Goal: Task Accomplishment & Management: Complete application form

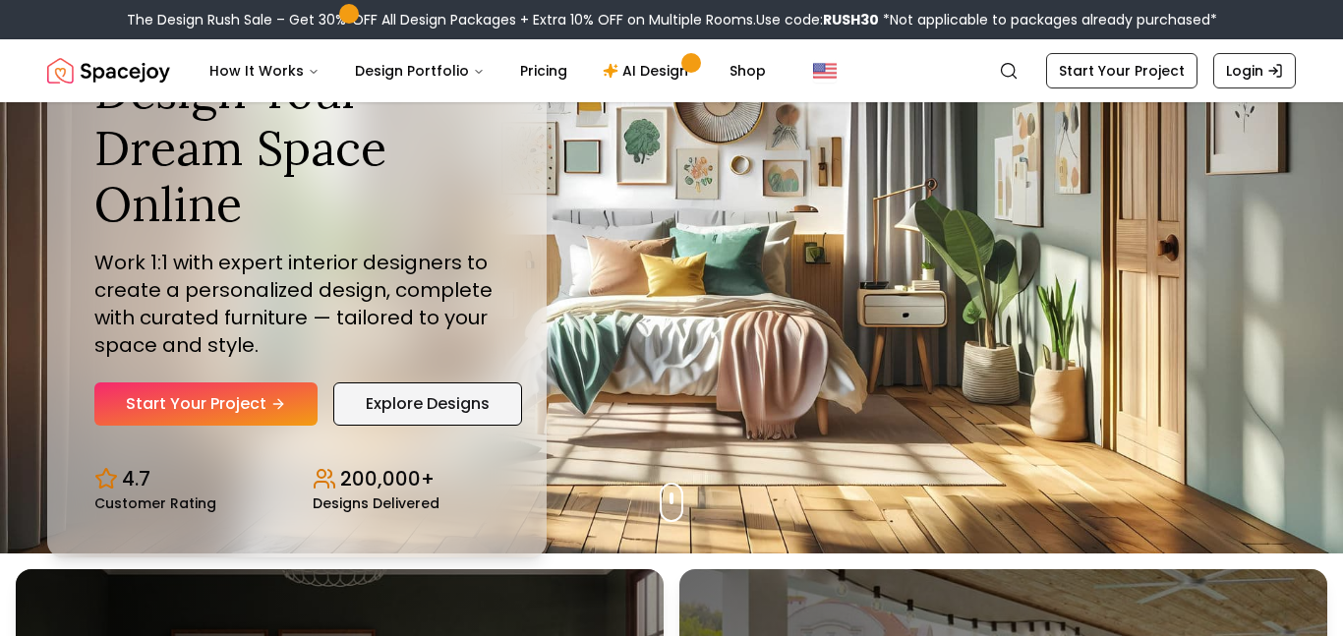
scroll to position [34, 0]
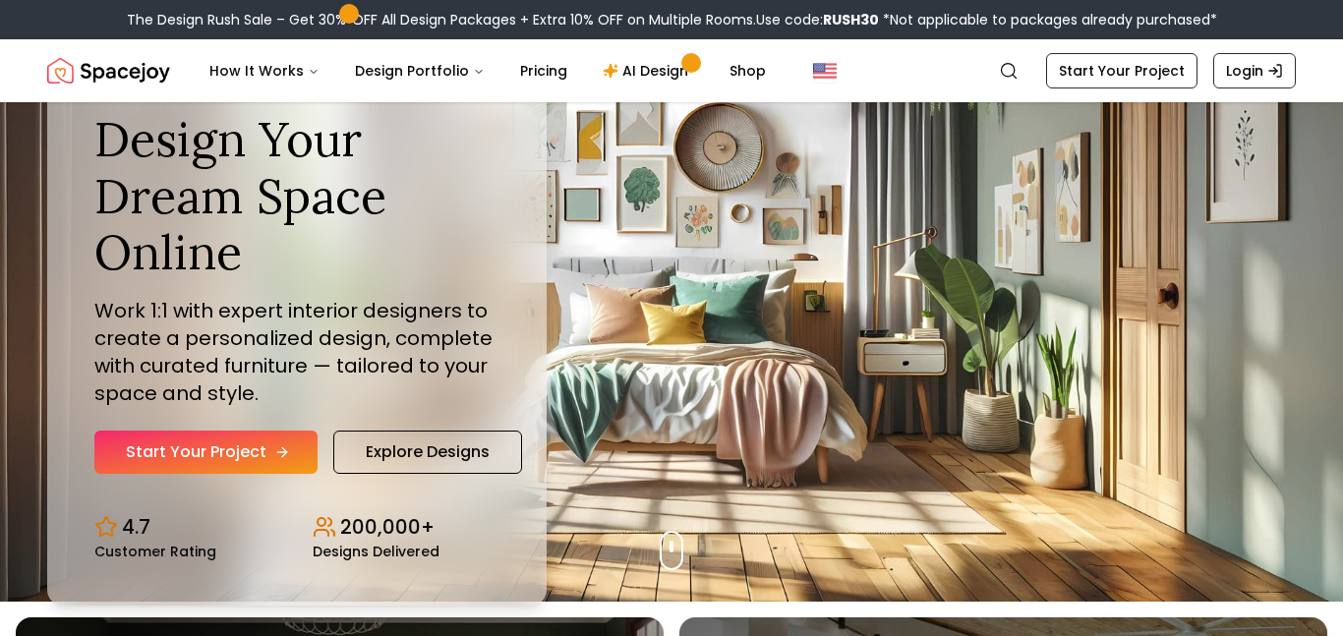
click at [276, 462] on link "Start Your Project" at bounding box center [205, 452] width 223 height 43
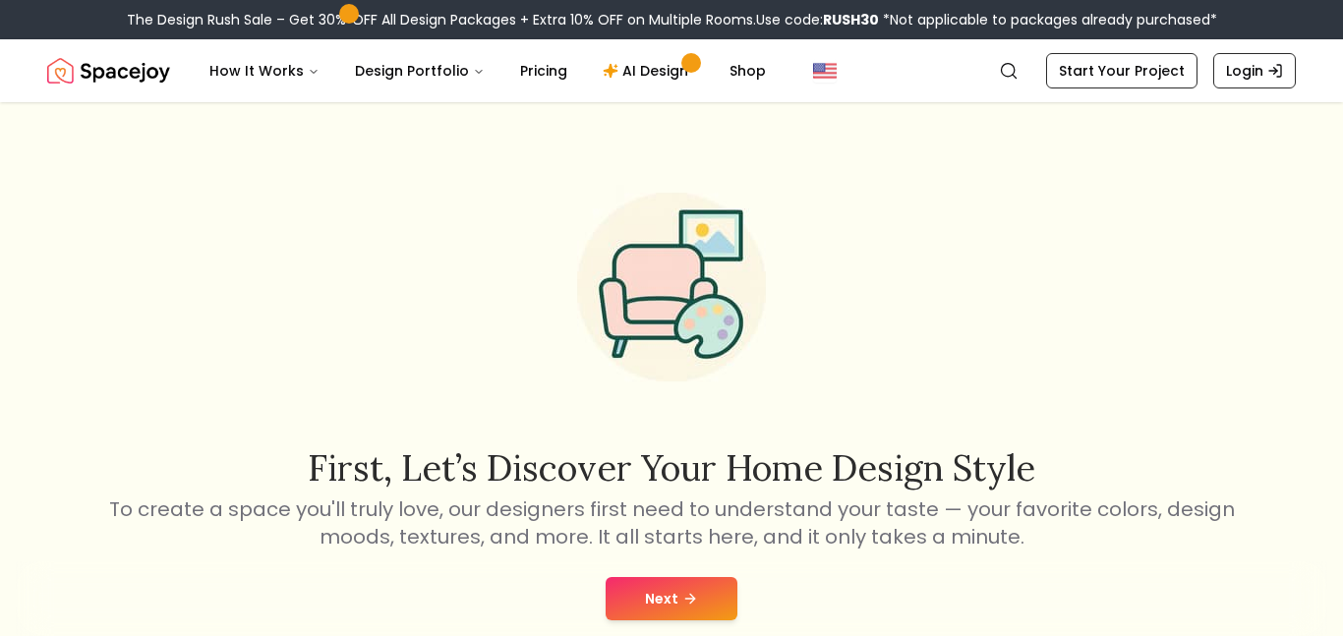
click at [713, 603] on button "Next" at bounding box center [672, 598] width 132 height 43
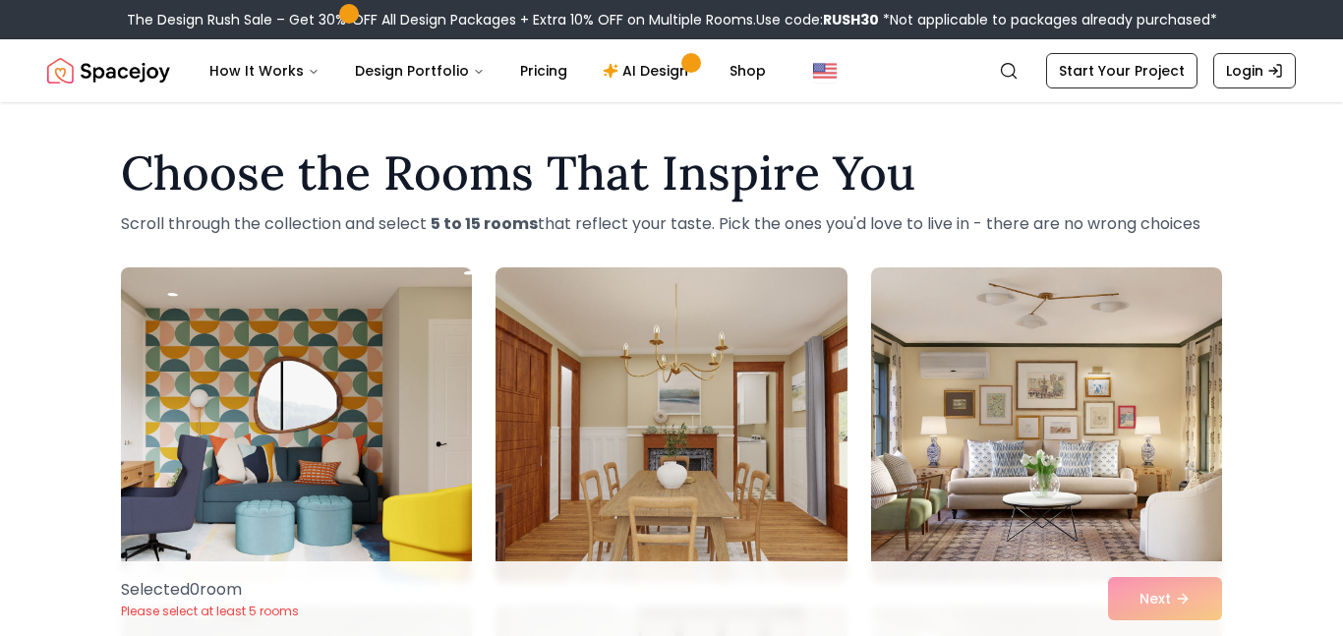
click at [382, 475] on img at bounding box center [296, 425] width 369 height 330
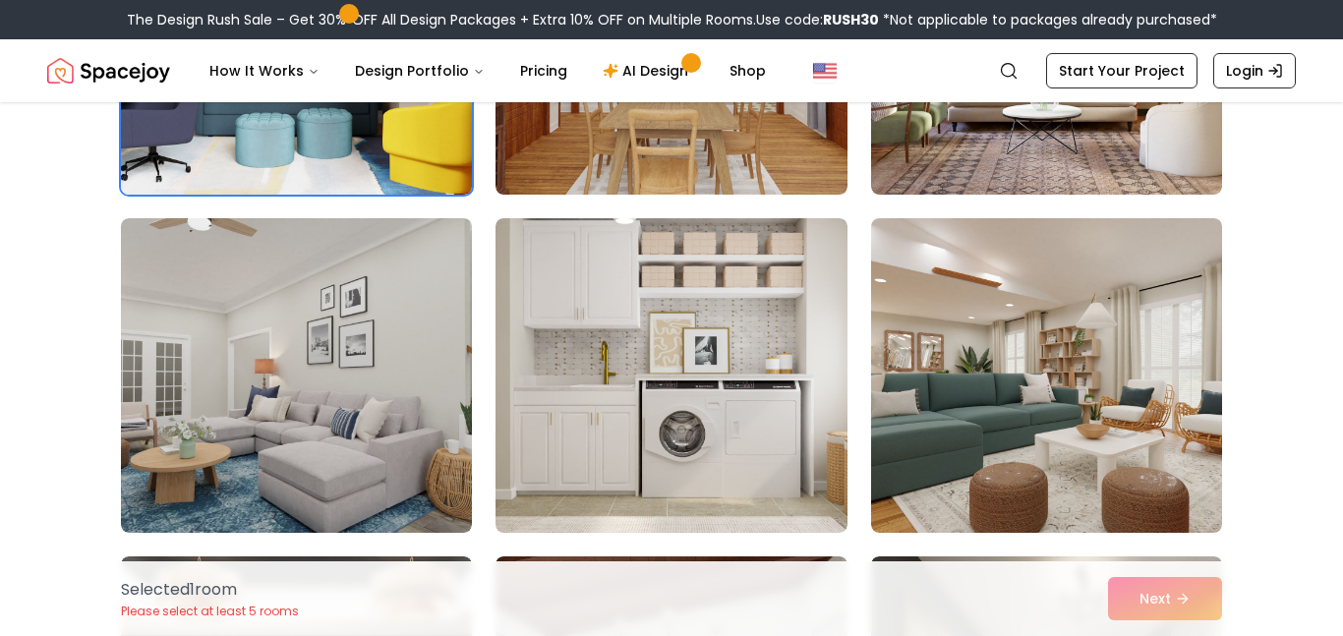
scroll to position [398, 0]
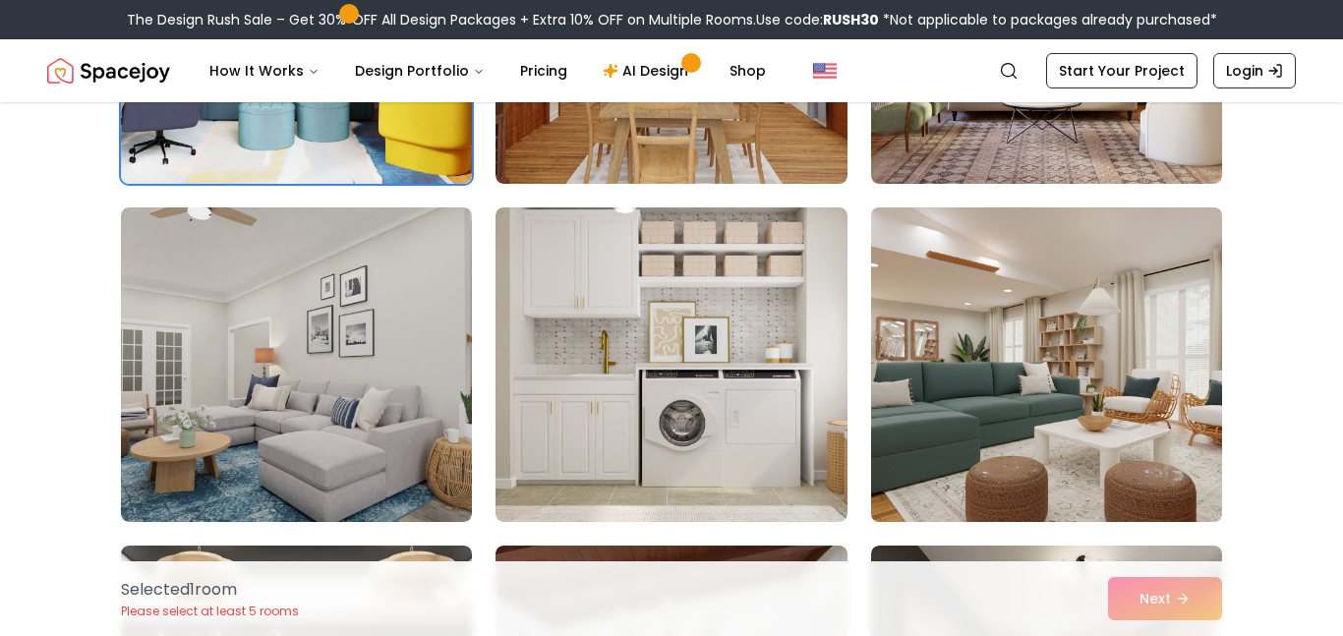
click at [1150, 340] on img at bounding box center [1046, 365] width 369 height 330
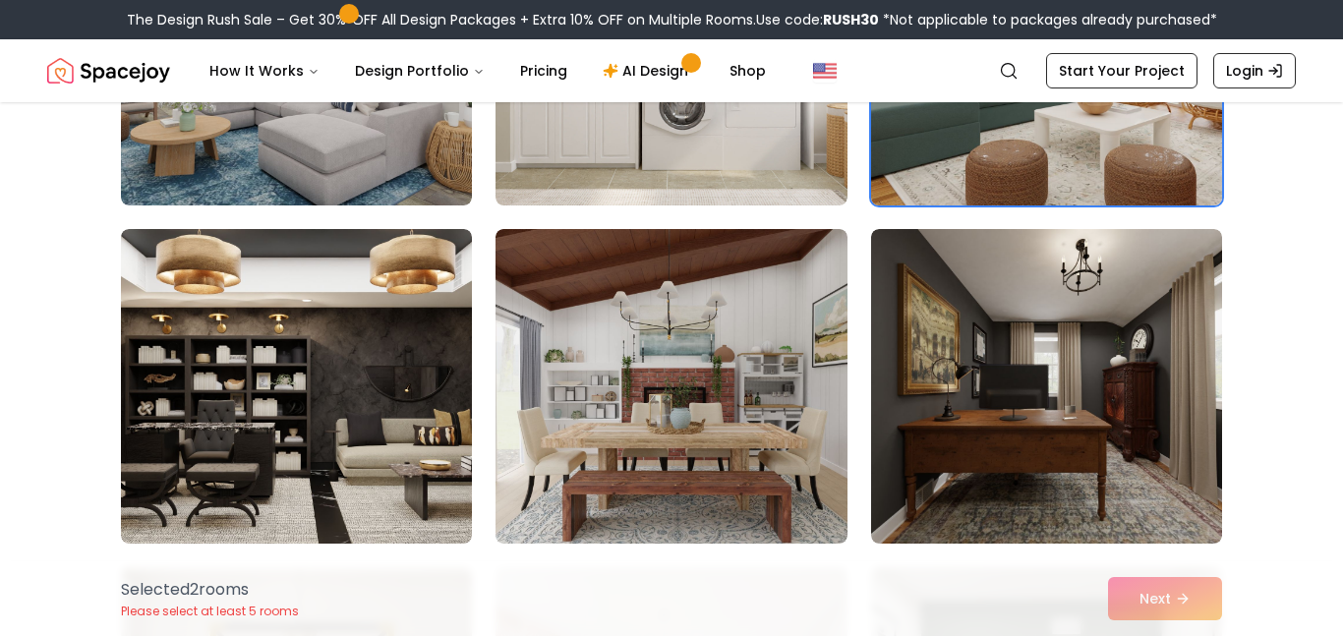
scroll to position [713, 0]
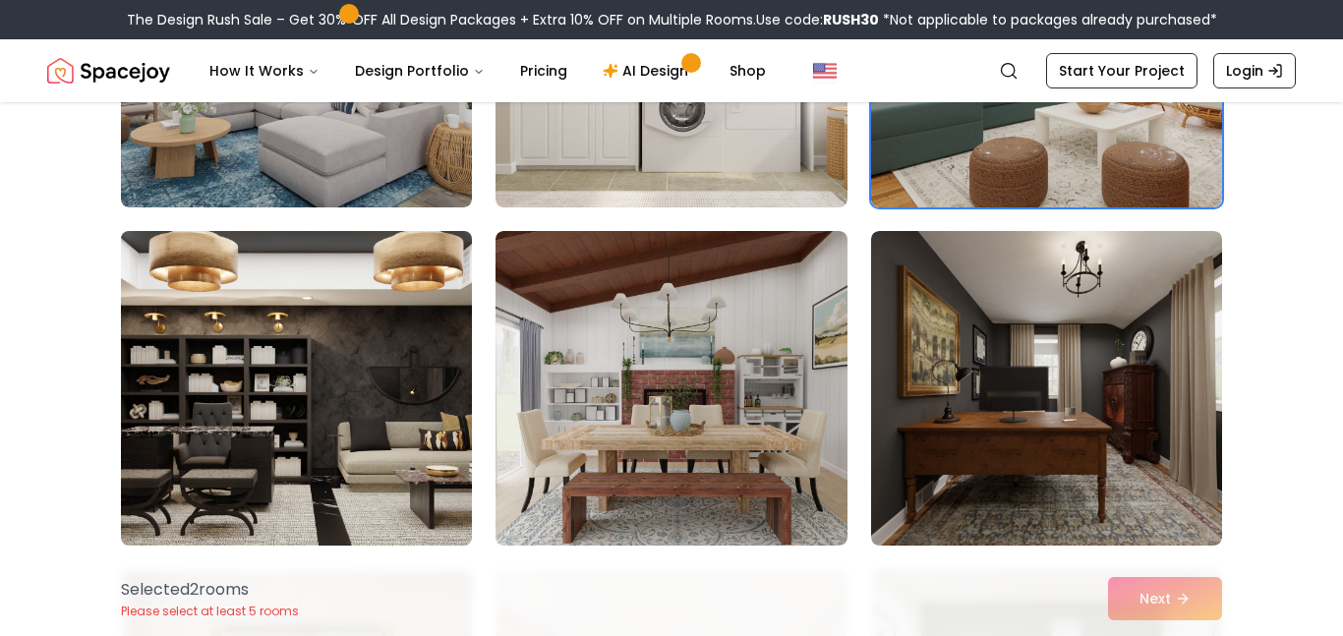
click at [348, 381] on img at bounding box center [296, 388] width 369 height 330
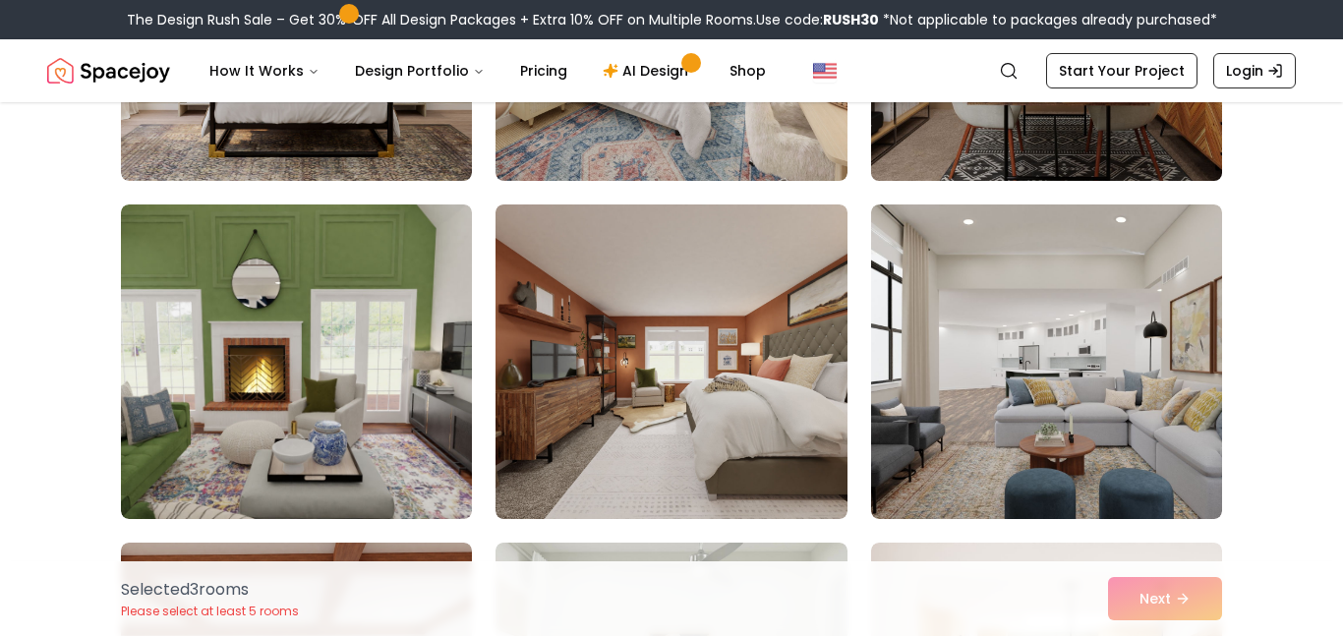
scroll to position [1420, 0]
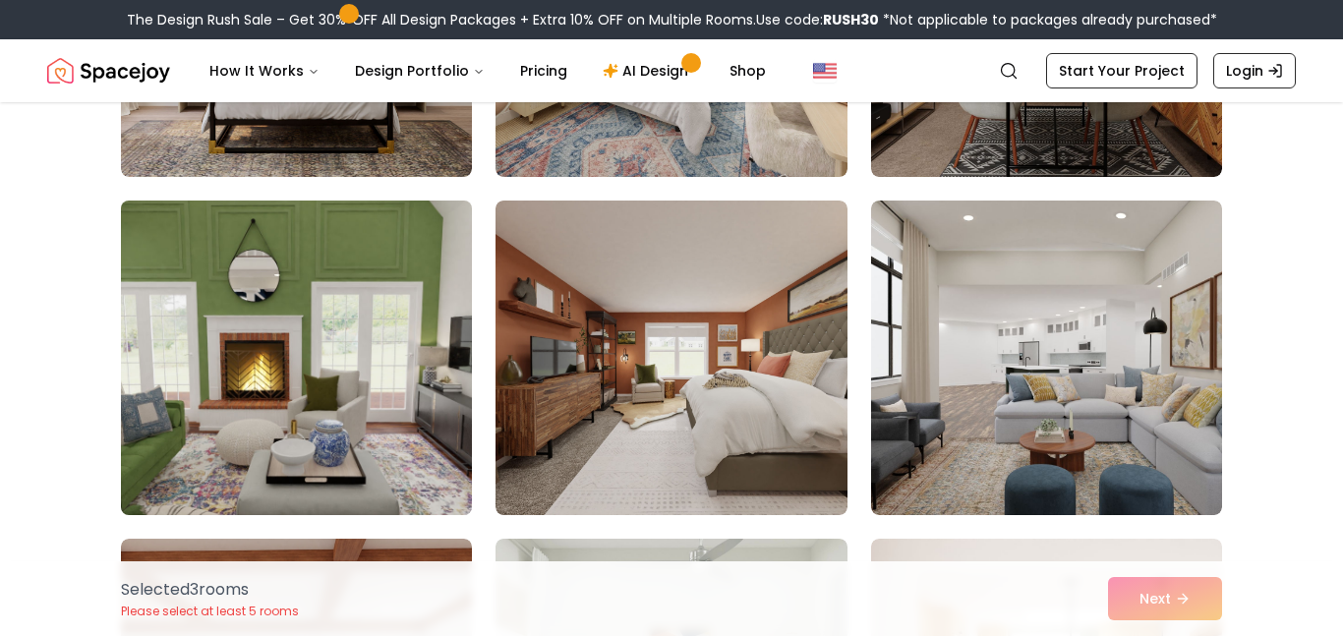
click at [262, 374] on img at bounding box center [296, 358] width 369 height 330
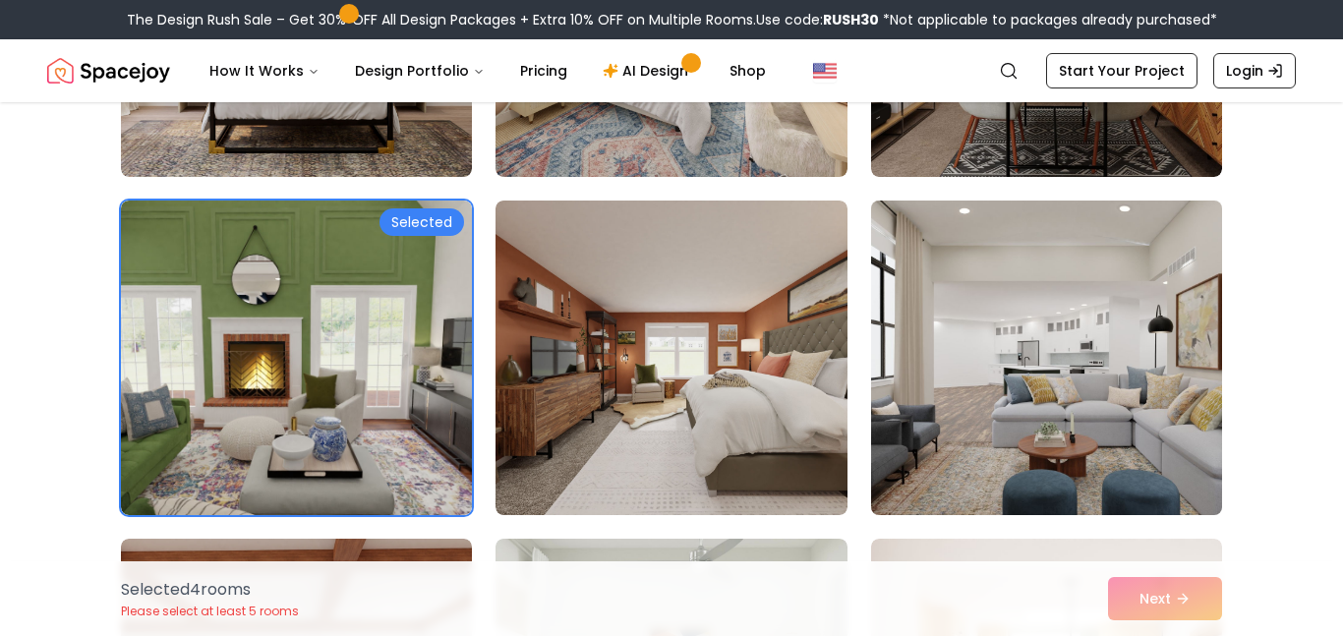
click at [900, 359] on img at bounding box center [1046, 358] width 369 height 330
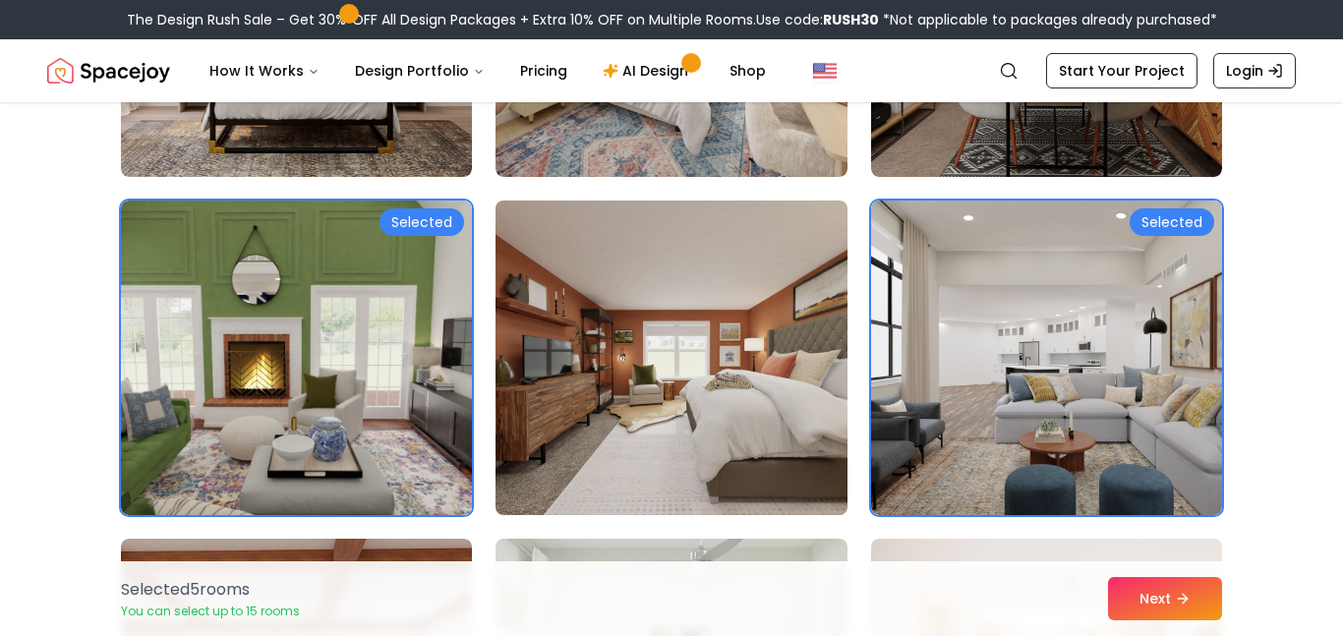
click at [769, 352] on img at bounding box center [671, 358] width 369 height 330
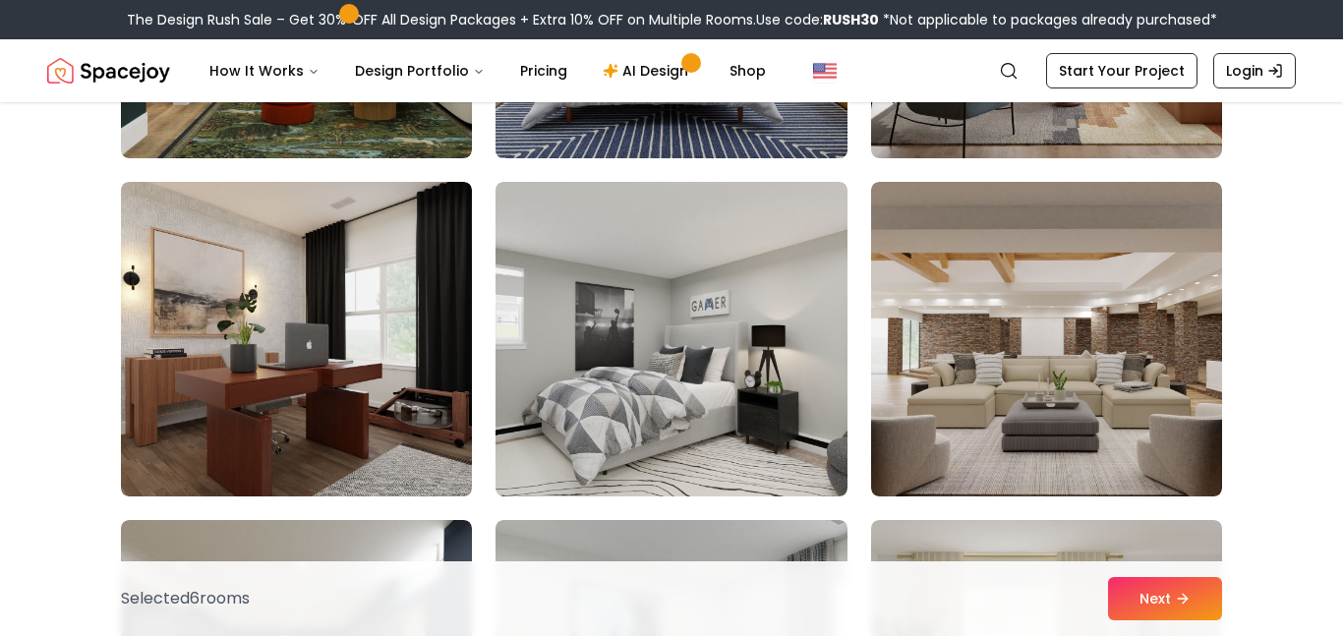
scroll to position [2467, 0]
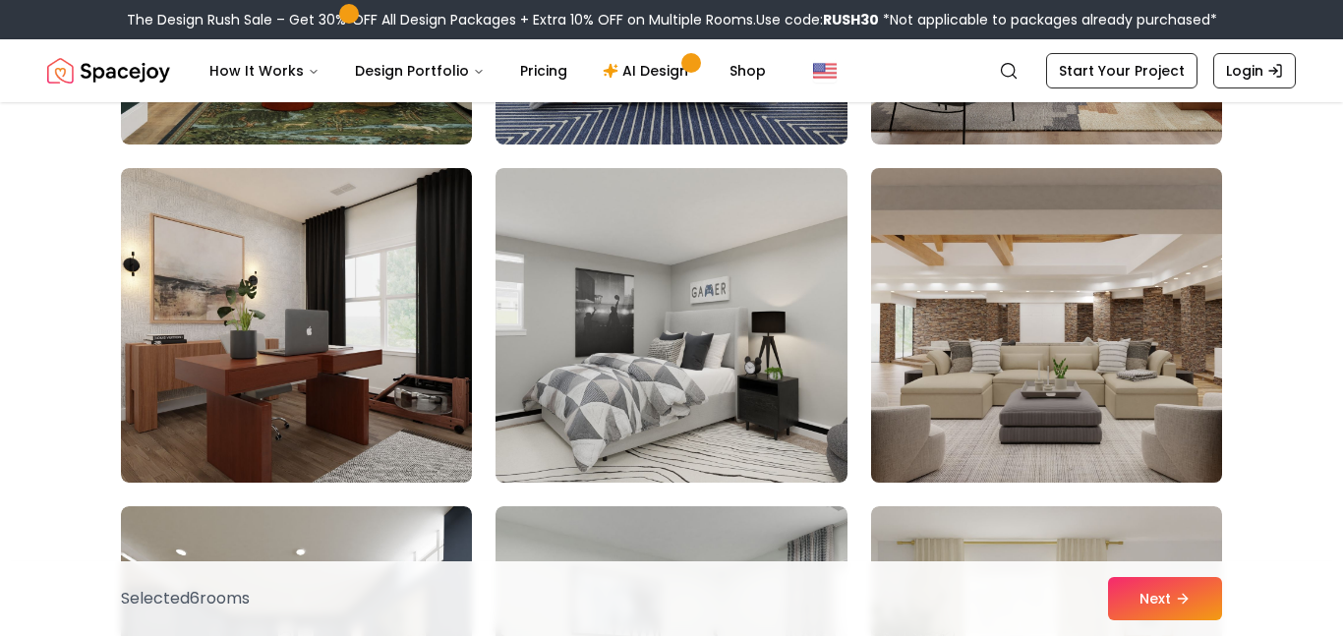
click at [1098, 387] on img at bounding box center [1046, 325] width 369 height 330
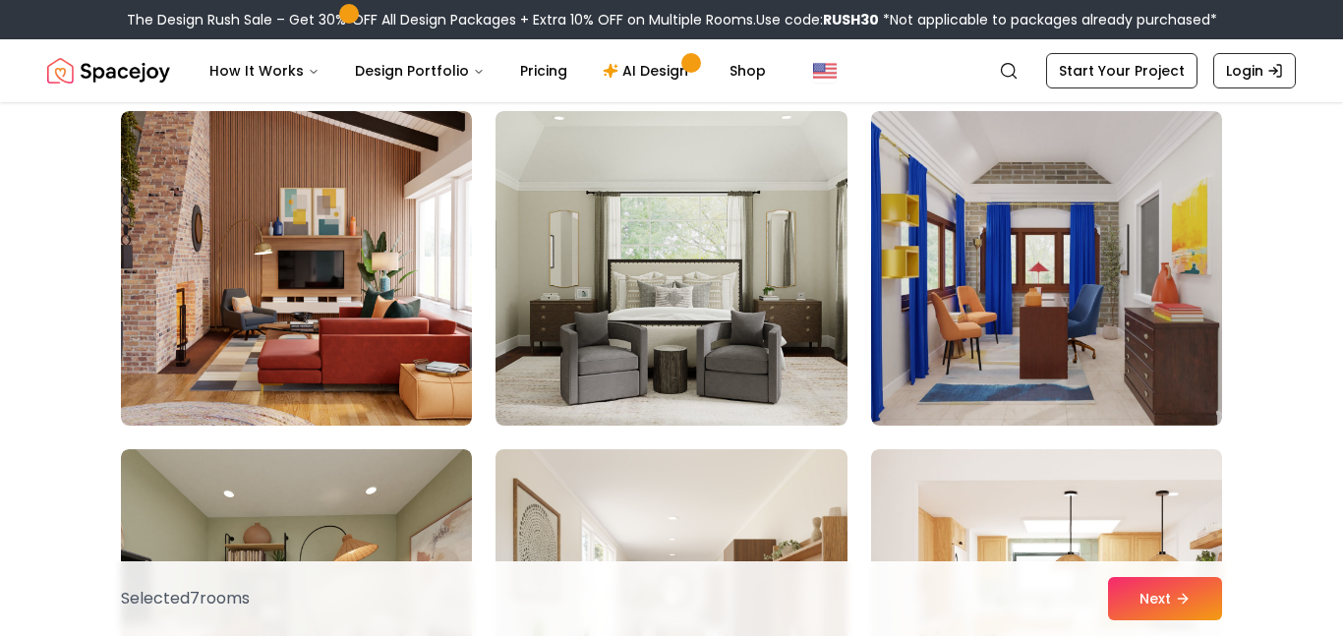
scroll to position [3565, 0]
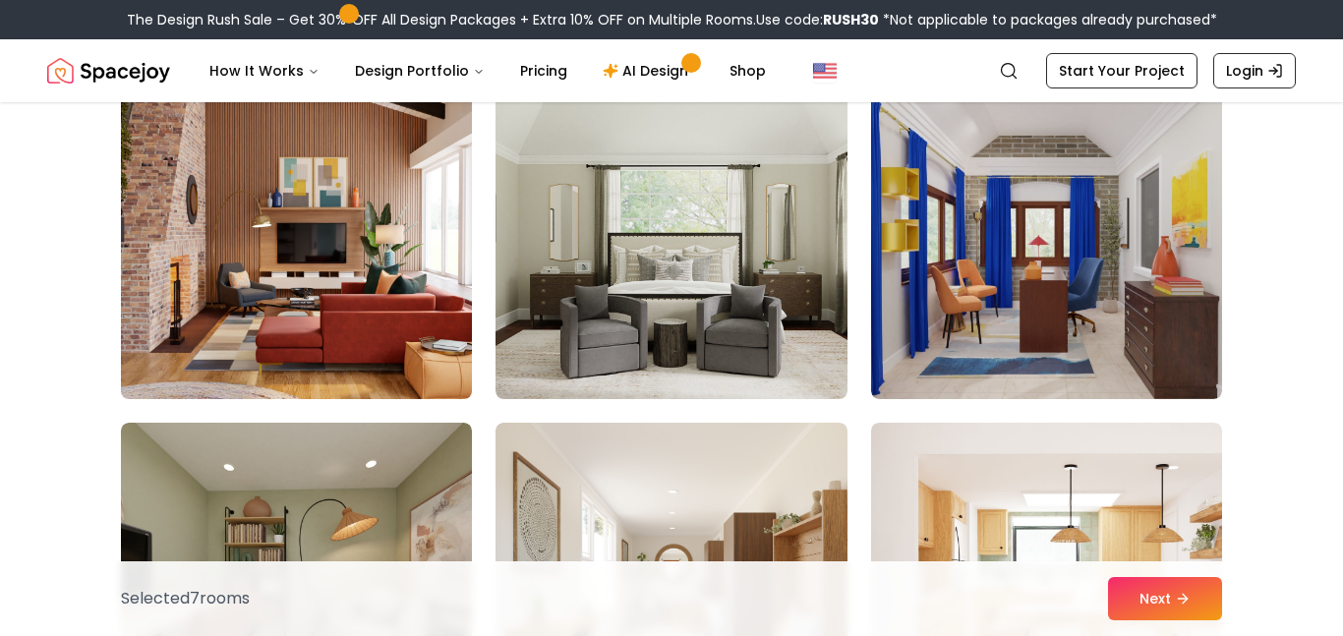
click at [347, 290] on img at bounding box center [296, 242] width 369 height 330
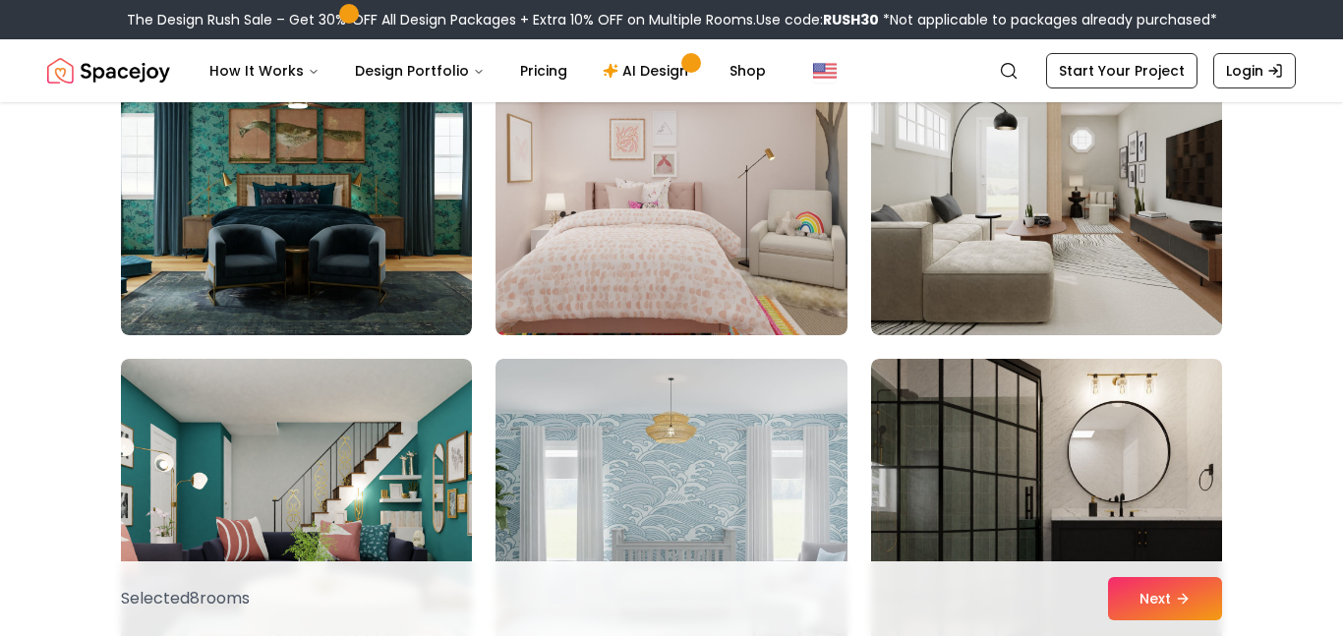
scroll to position [4642, 0]
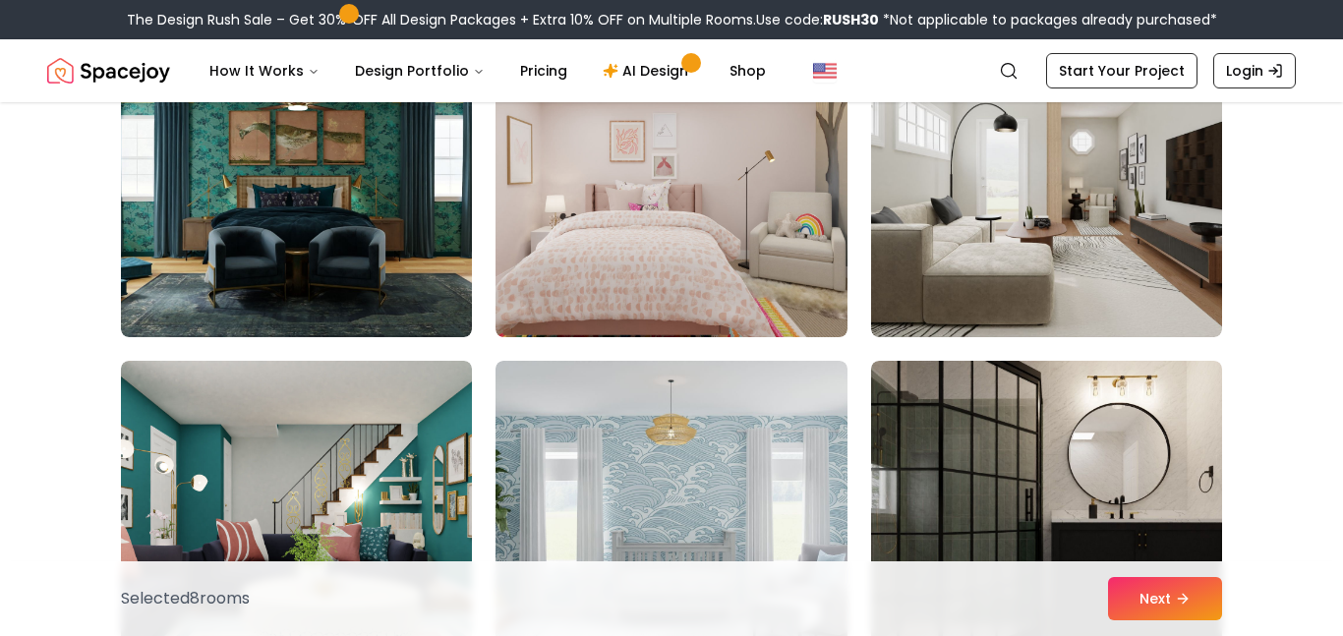
click at [347, 290] on img at bounding box center [296, 180] width 351 height 315
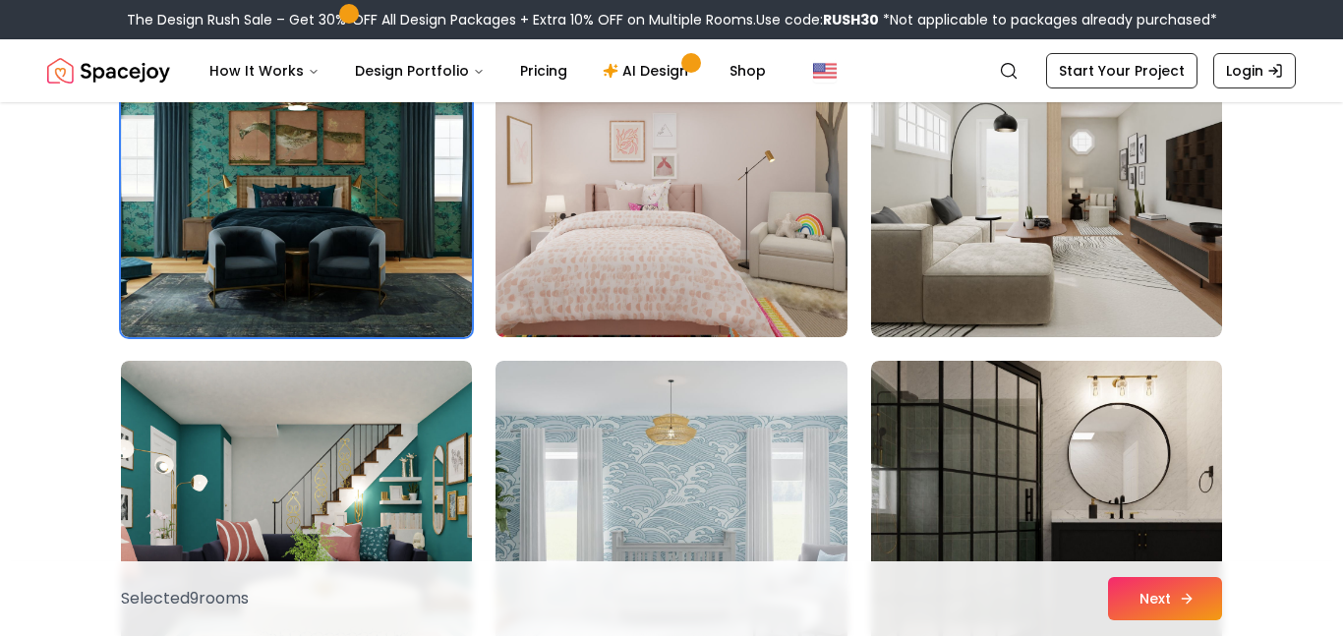
click at [1162, 591] on button "Next" at bounding box center [1165, 598] width 114 height 43
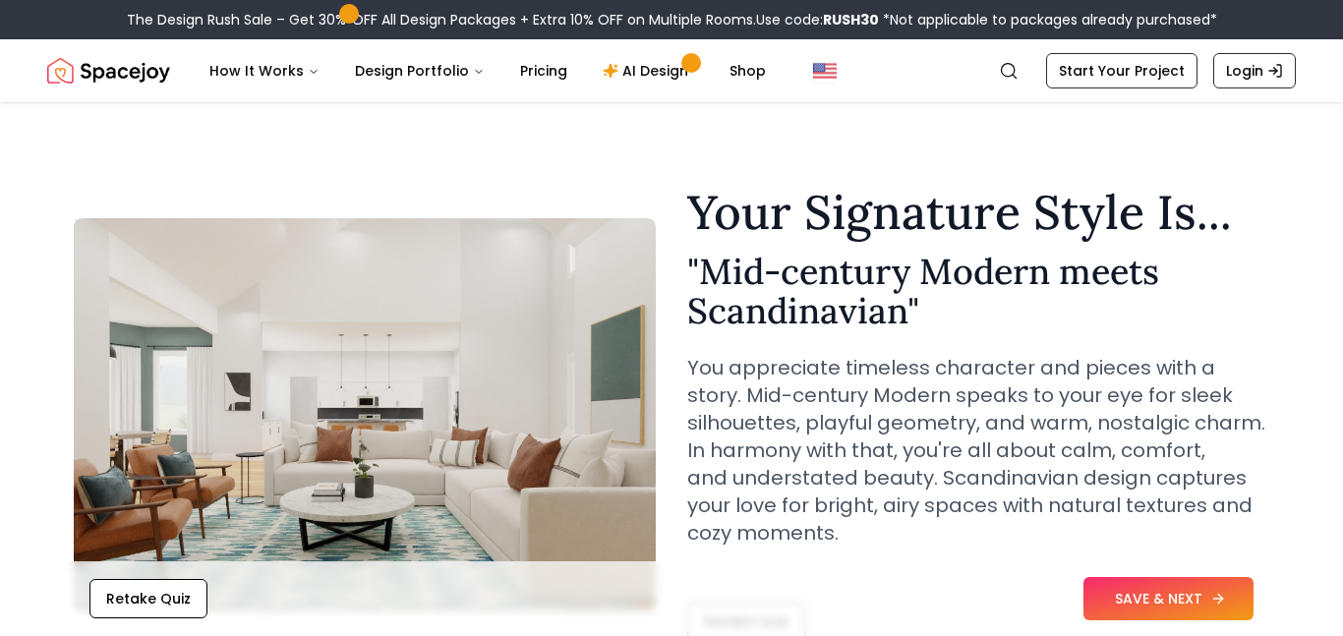
click at [1156, 589] on button "SAVE & NEXT" at bounding box center [1169, 598] width 170 height 43
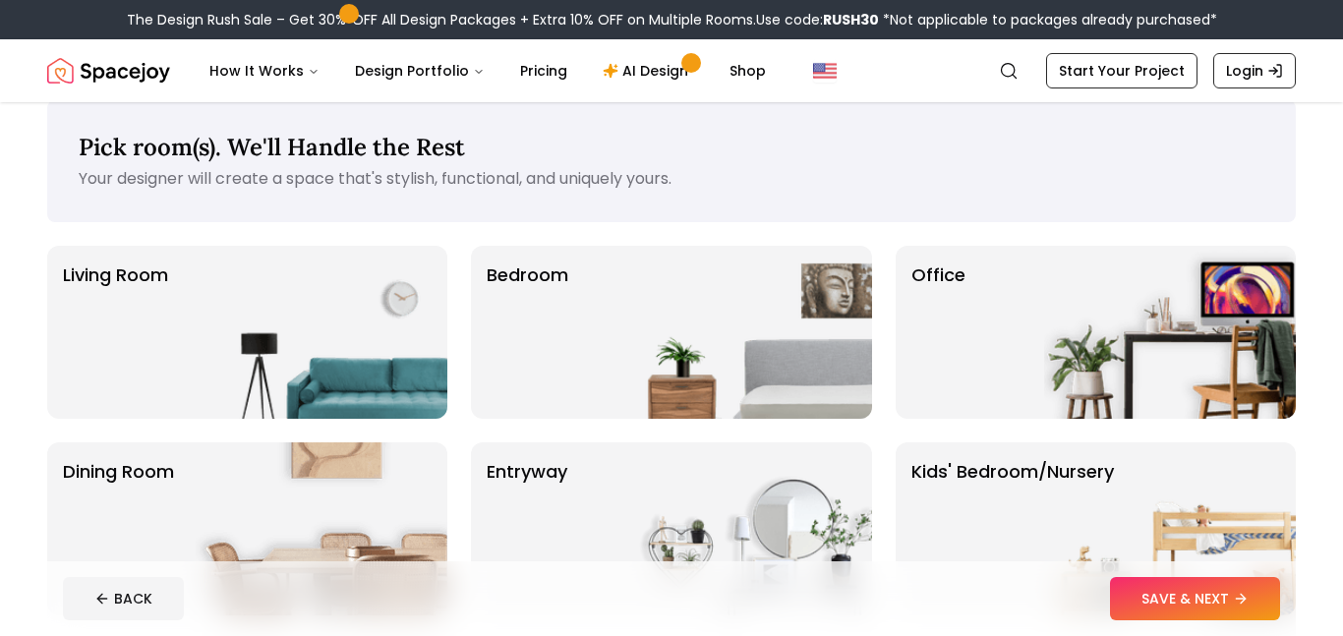
scroll to position [25, 0]
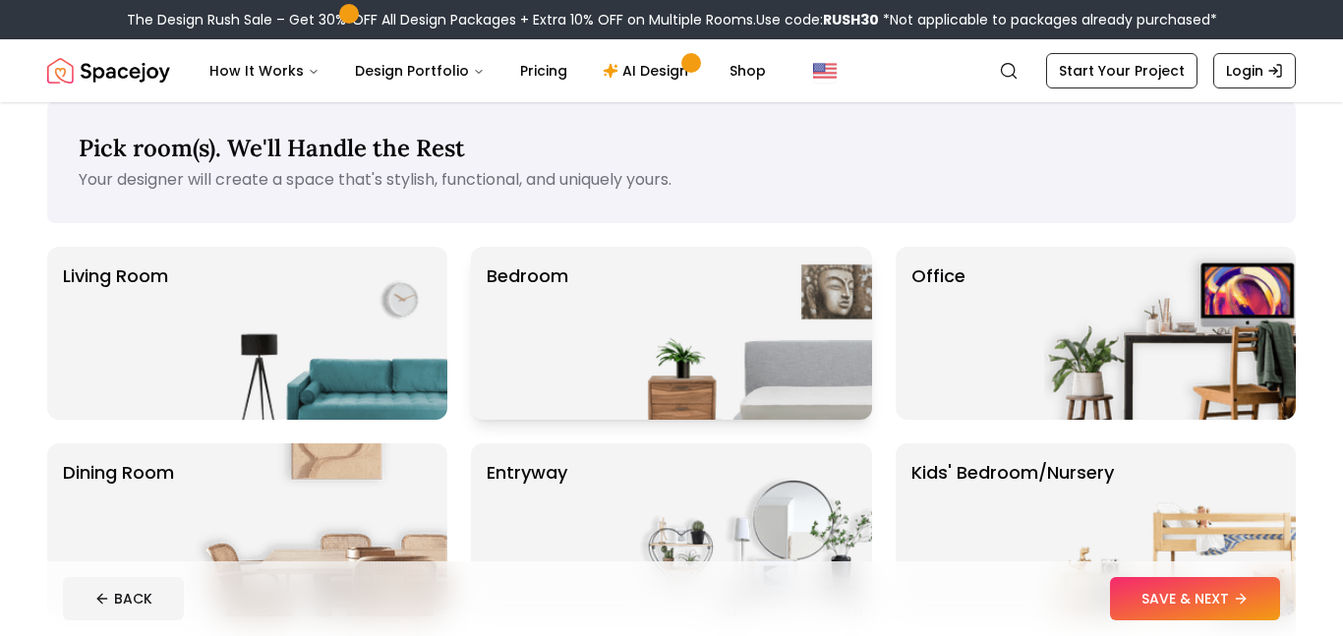
click at [647, 318] on img at bounding box center [746, 333] width 252 height 173
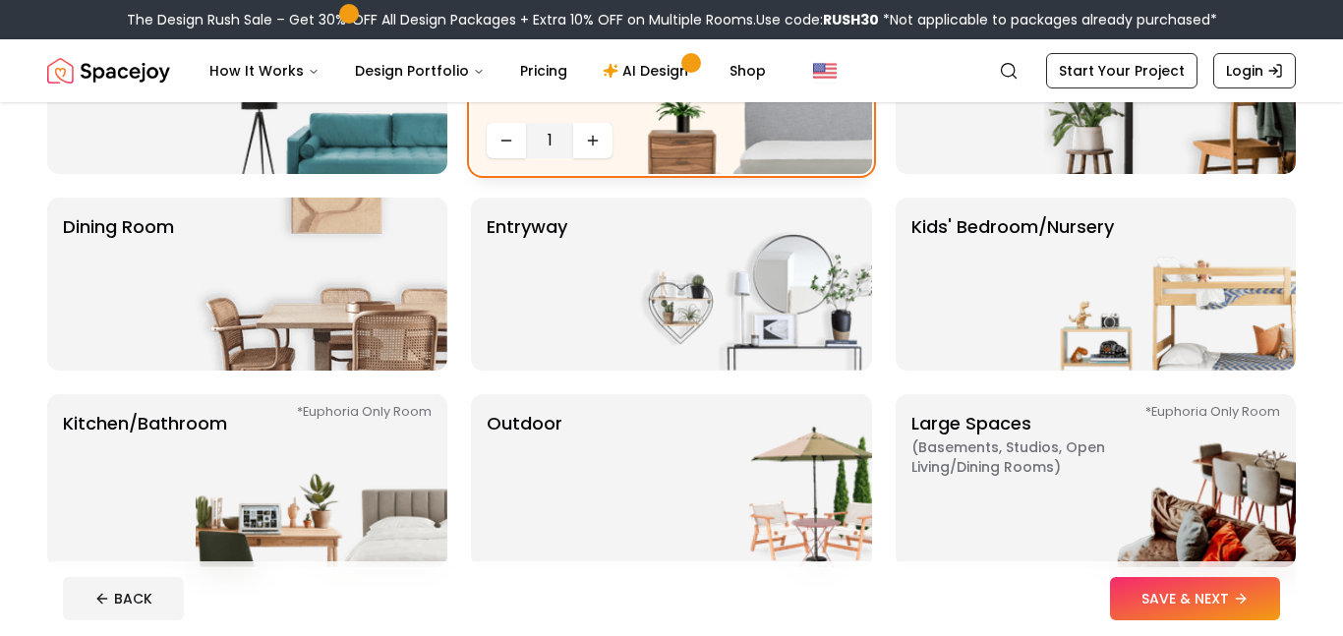
scroll to position [273, 0]
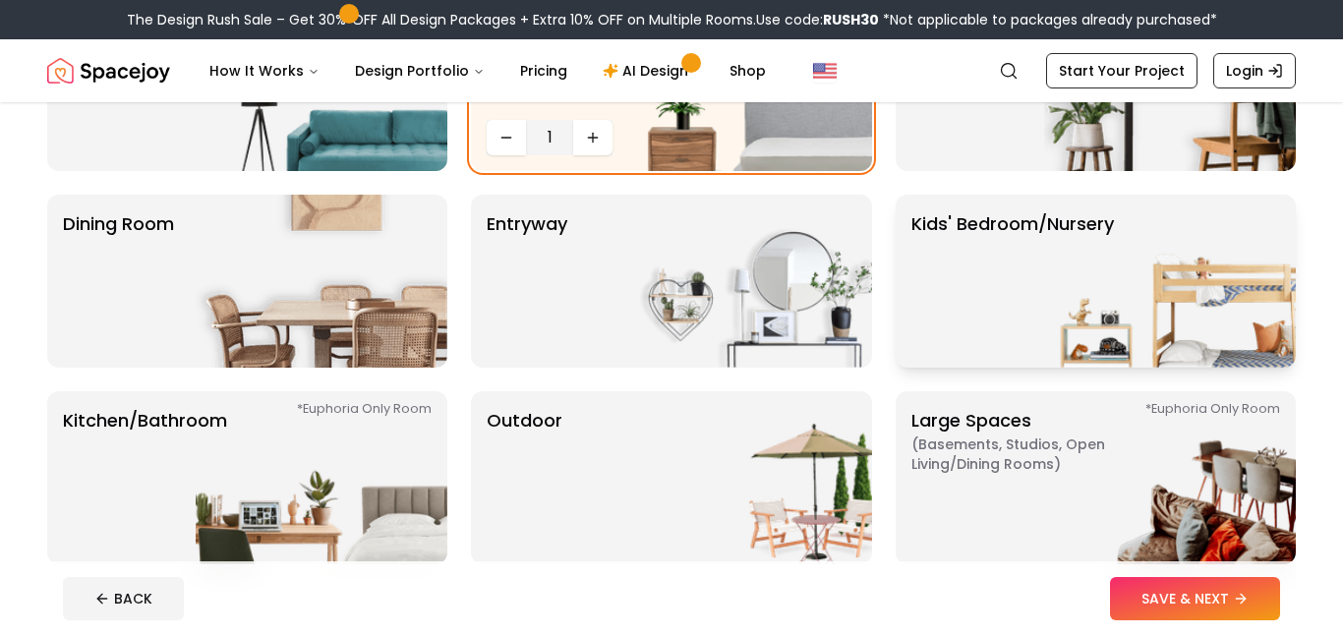
click at [1127, 262] on img at bounding box center [1170, 281] width 252 height 173
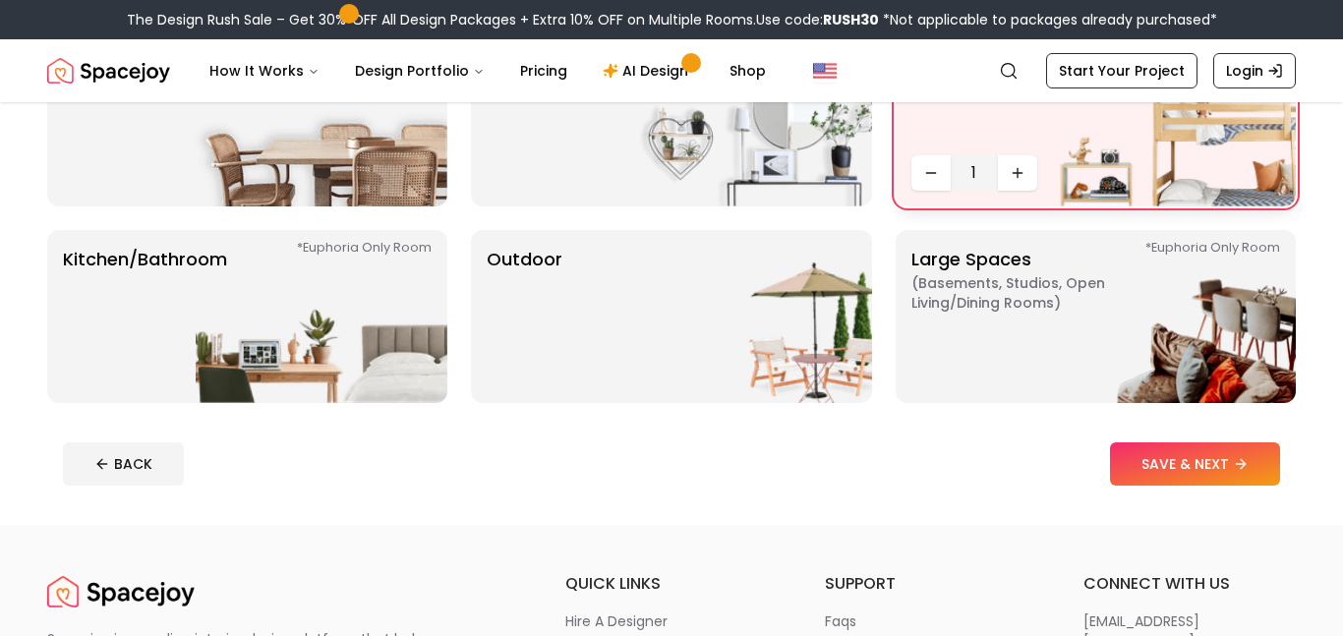
scroll to position [437, 0]
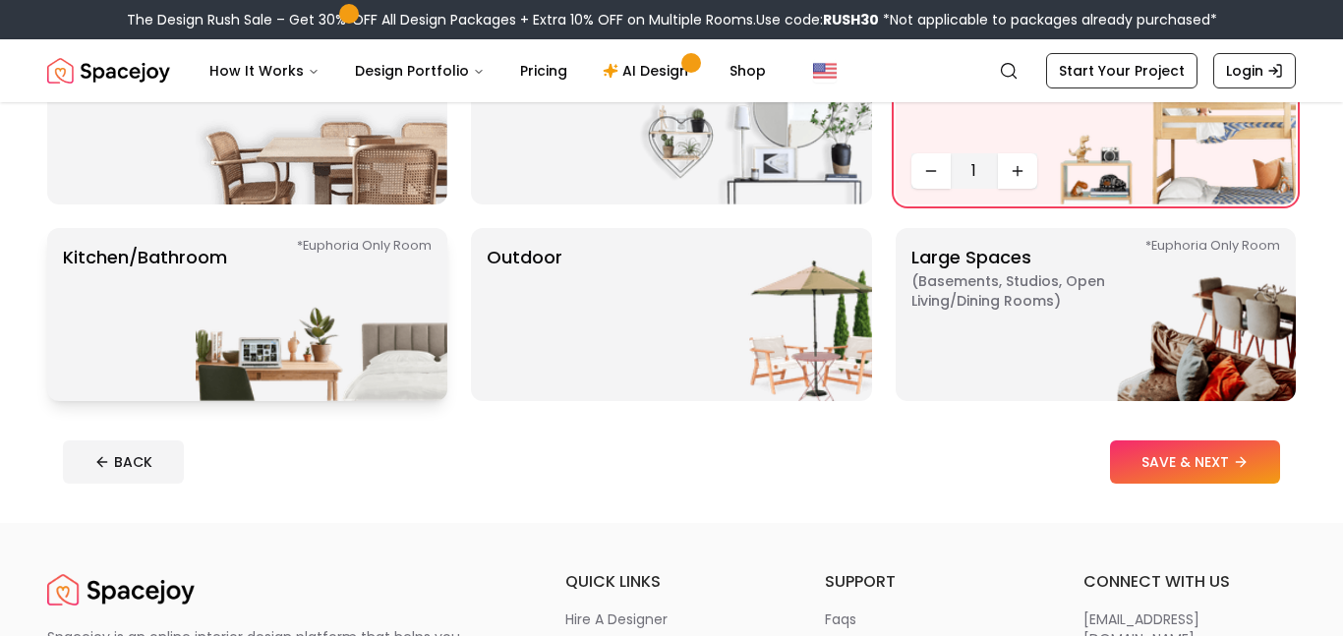
click at [212, 274] on img at bounding box center [322, 314] width 252 height 173
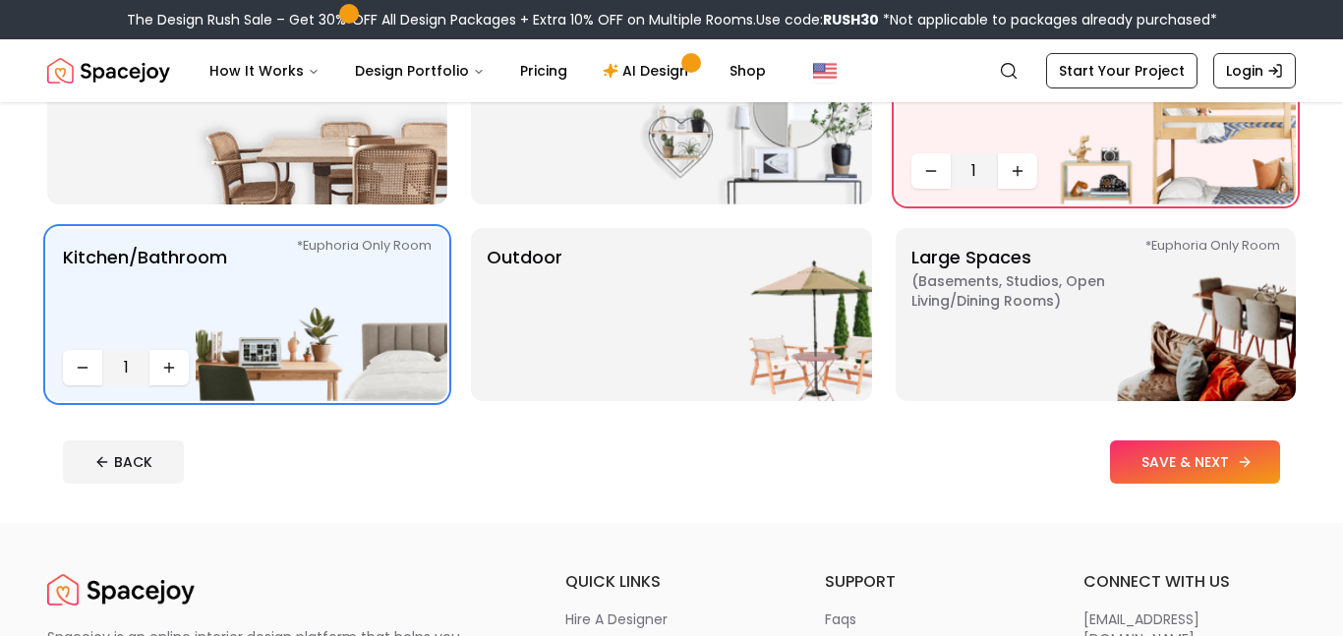
click at [1154, 453] on button "SAVE & NEXT" at bounding box center [1195, 462] width 170 height 43
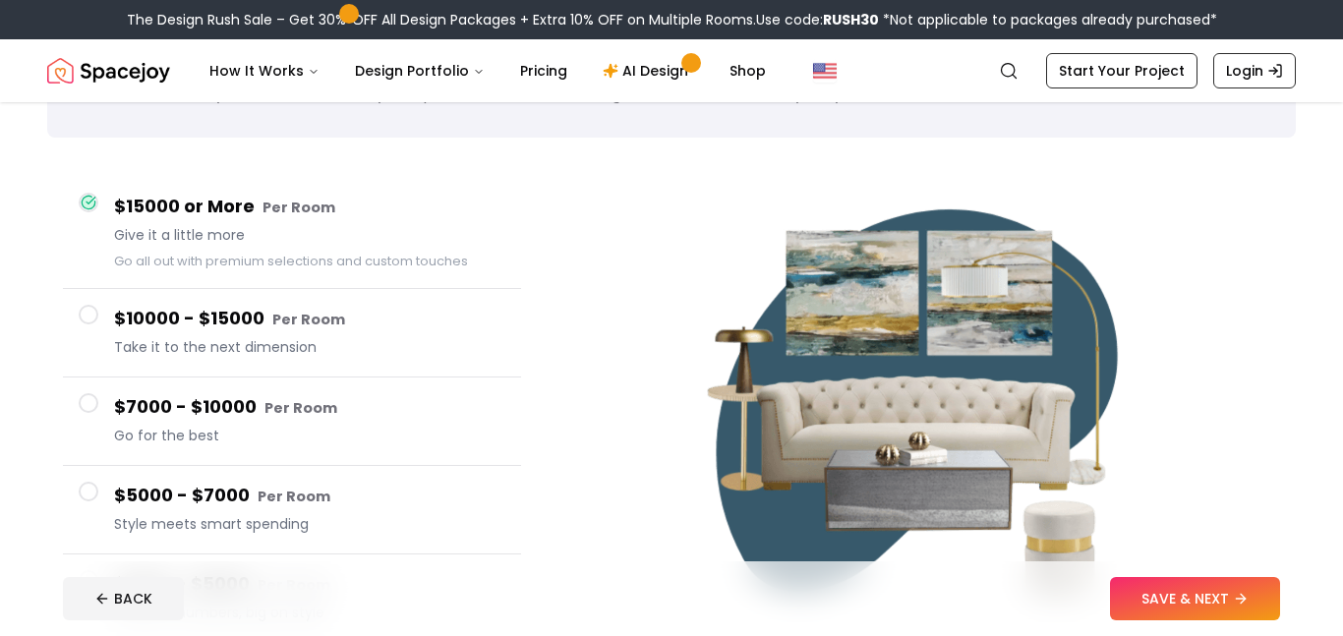
scroll to position [107, 0]
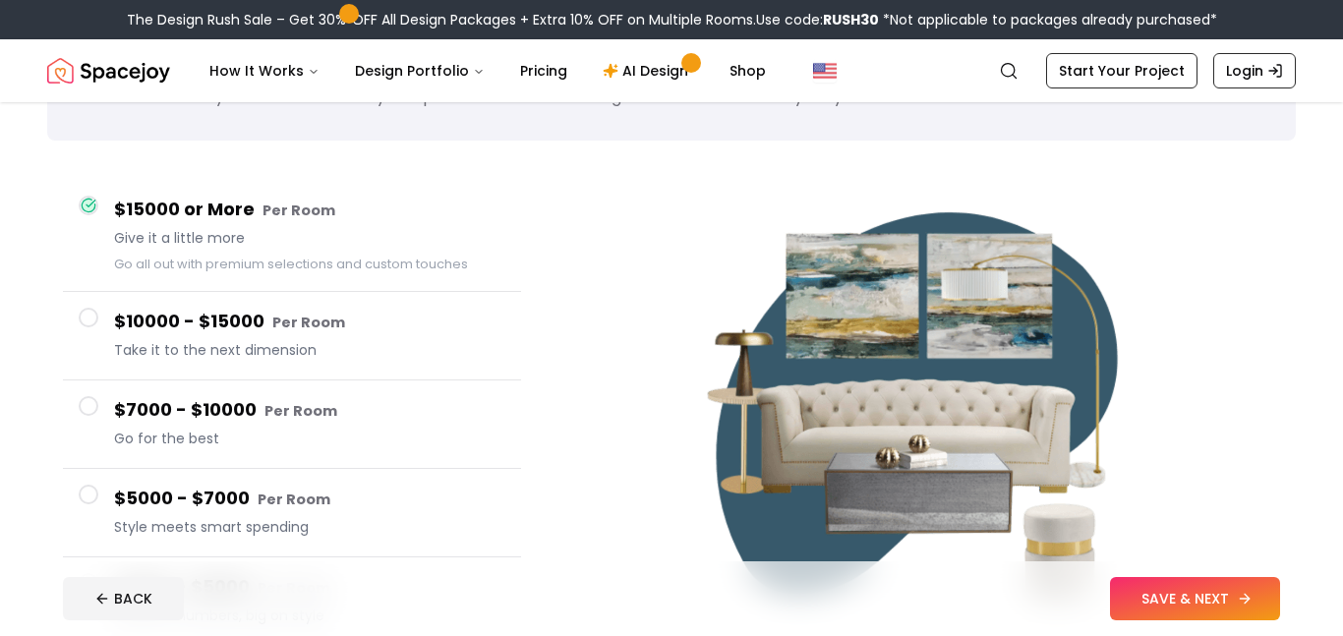
click at [1252, 585] on button "SAVE & NEXT" at bounding box center [1195, 598] width 170 height 43
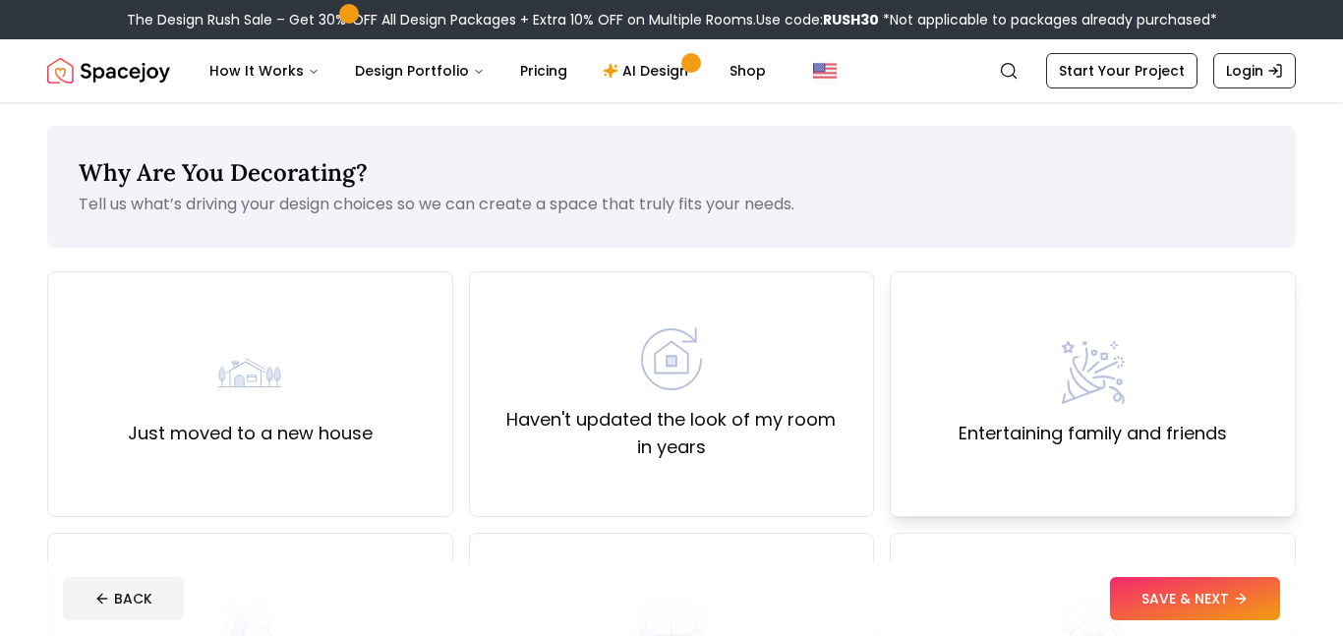
click at [1079, 423] on label "Entertaining family and friends" at bounding box center [1093, 434] width 268 height 28
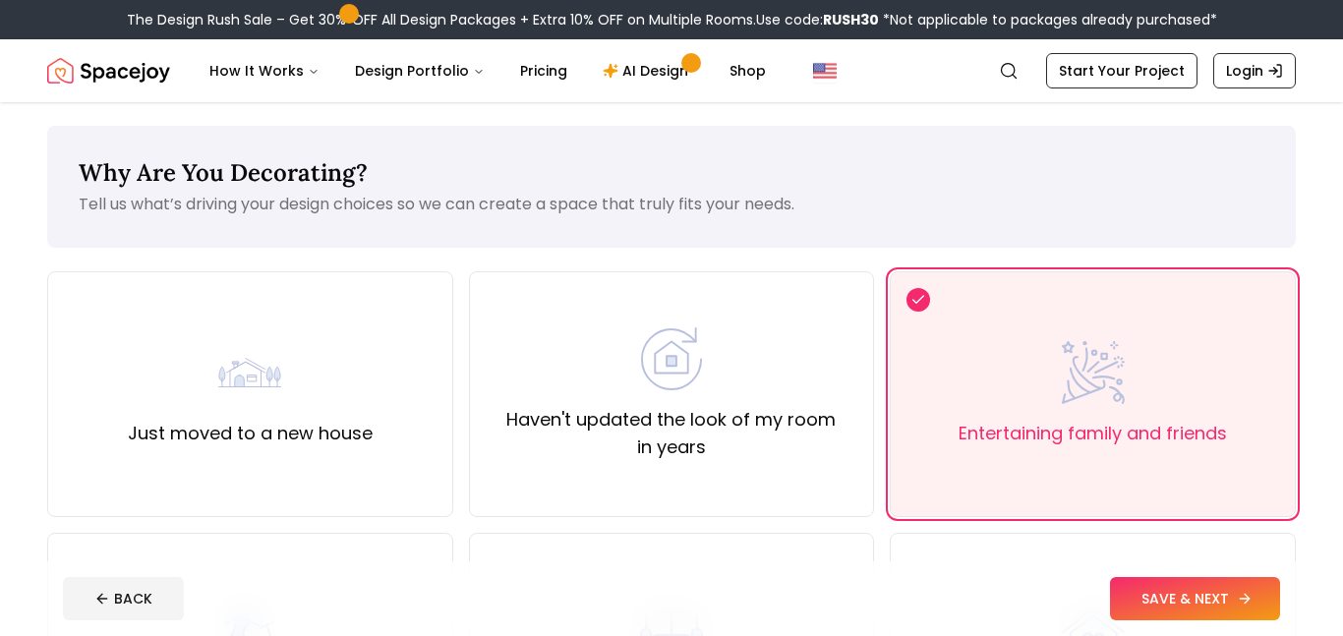
click at [1175, 583] on button "SAVE & NEXT" at bounding box center [1195, 598] width 170 height 43
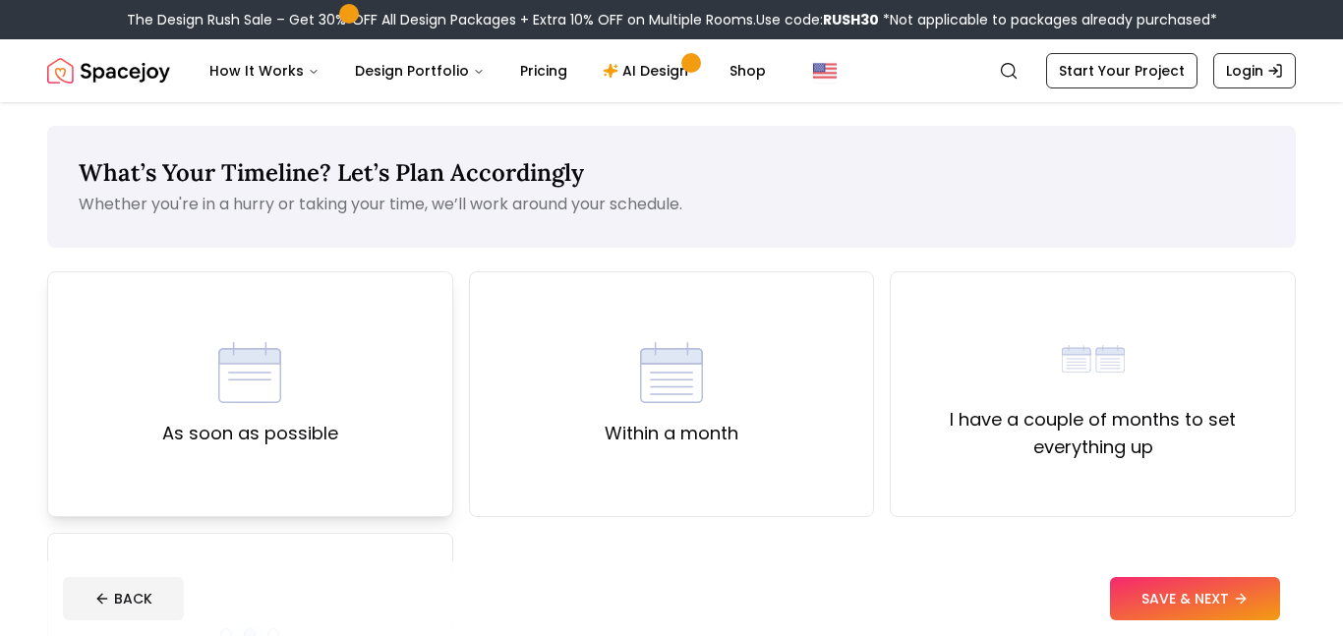
click at [323, 396] on div "As soon as possible" at bounding box center [250, 394] width 176 height 106
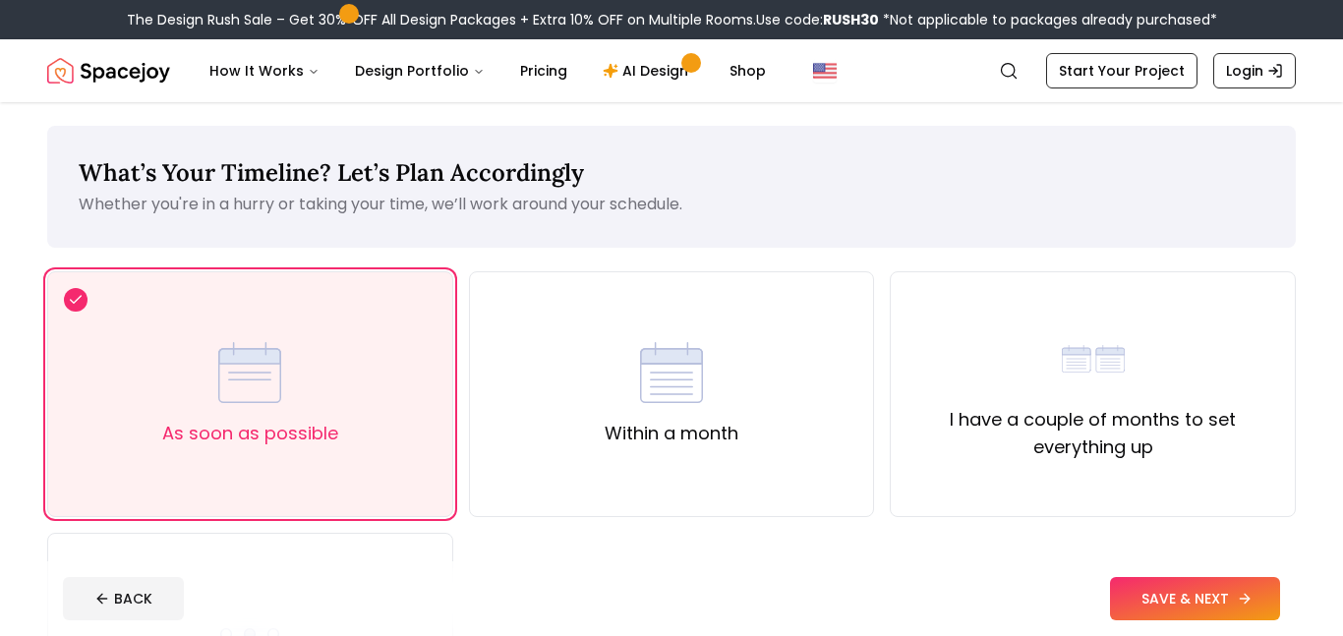
click at [1233, 608] on button "SAVE & NEXT" at bounding box center [1195, 598] width 170 height 43
